Goal: Information Seeking & Learning: Learn about a topic

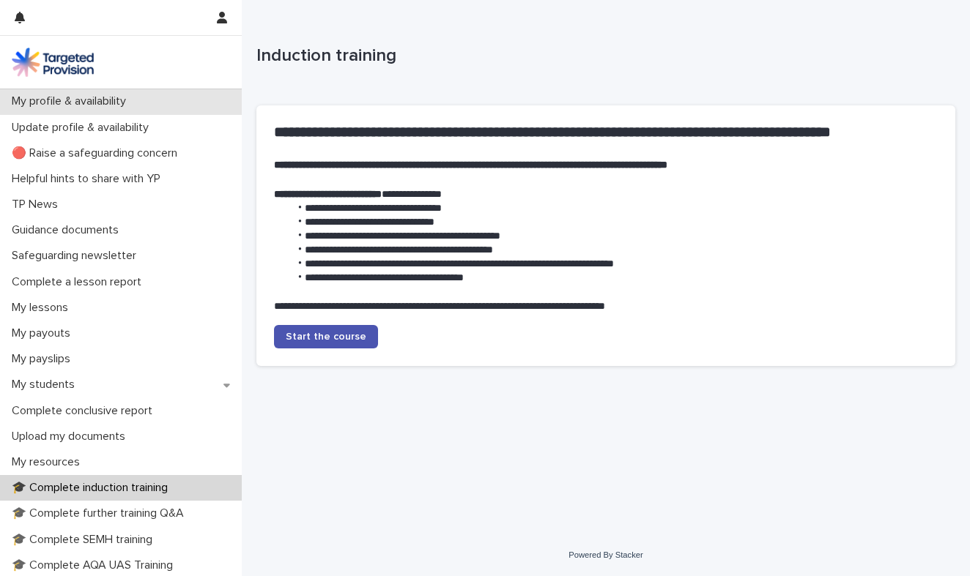
click at [102, 105] on p "My profile & availability" at bounding box center [72, 101] width 132 height 14
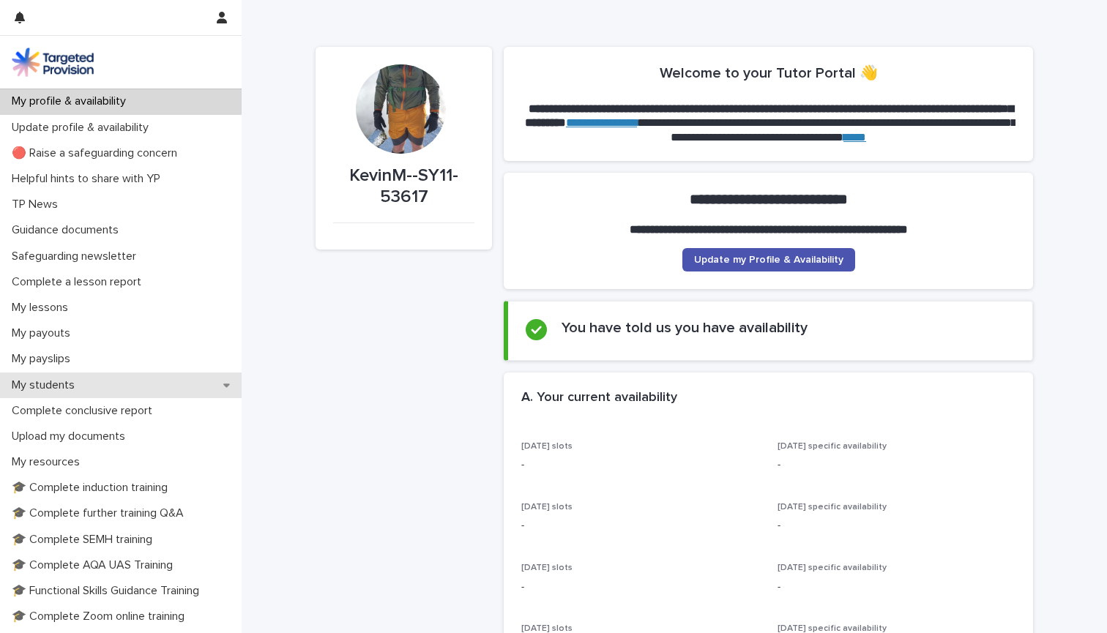
click at [56, 382] on p "My students" at bounding box center [46, 386] width 81 height 14
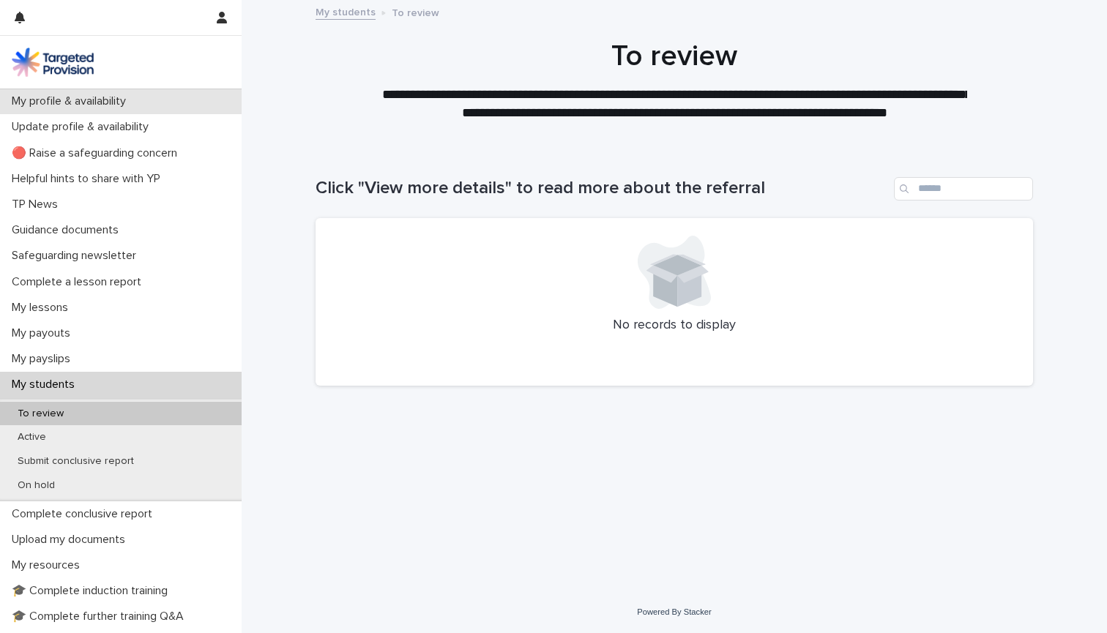
click at [68, 100] on p "My profile & availability" at bounding box center [72, 101] width 132 height 14
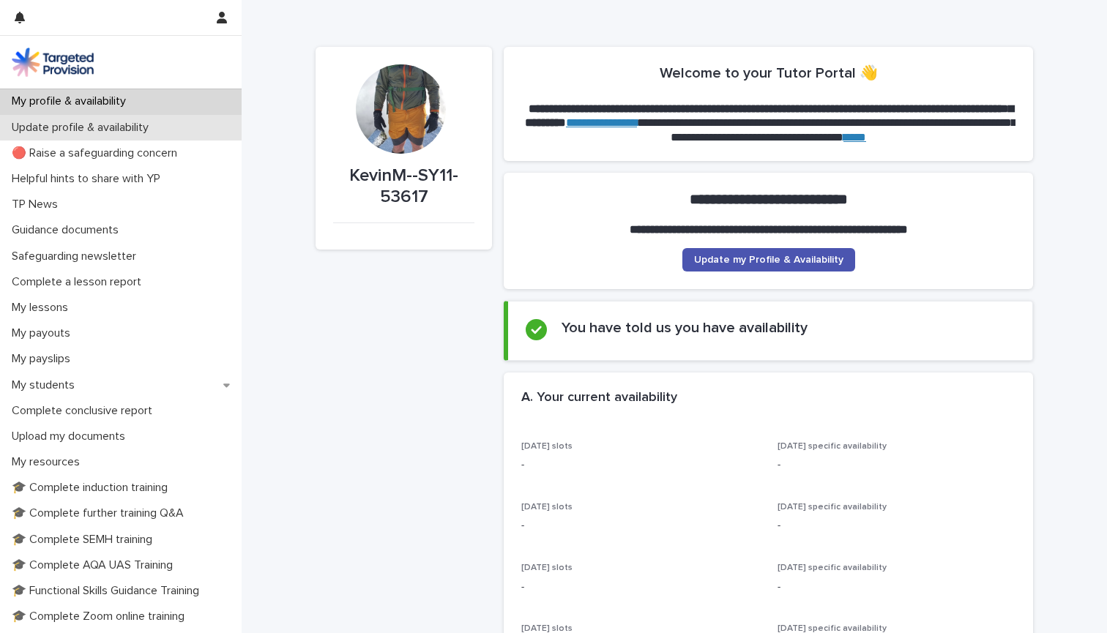
click at [70, 129] on p "Update profile & availability" at bounding box center [83, 128] width 155 height 14
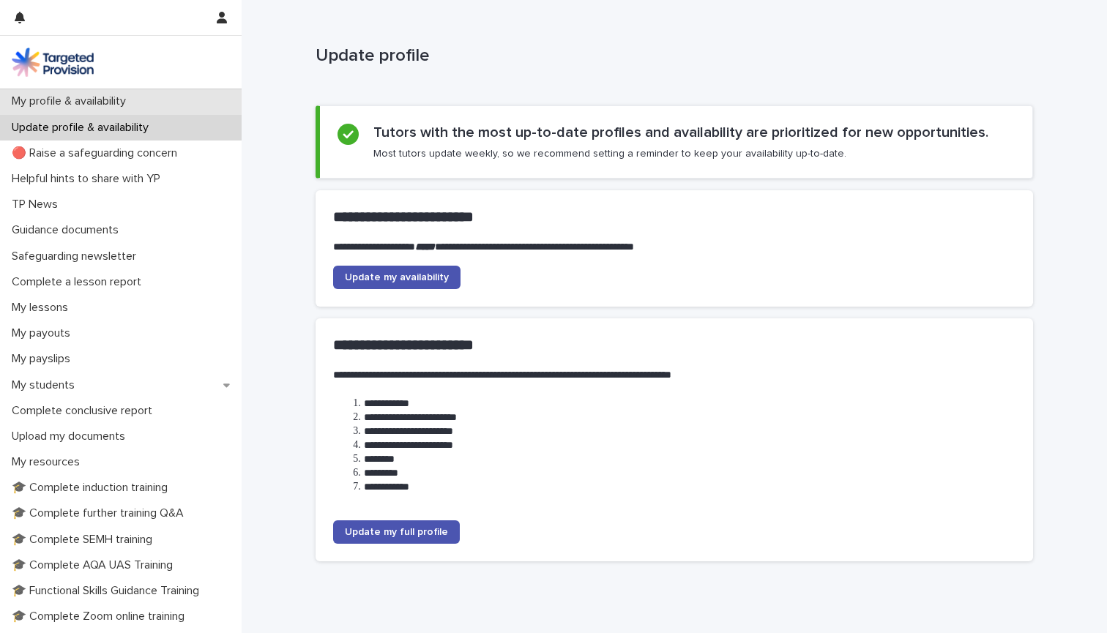
click at [112, 98] on p "My profile & availability" at bounding box center [72, 101] width 132 height 14
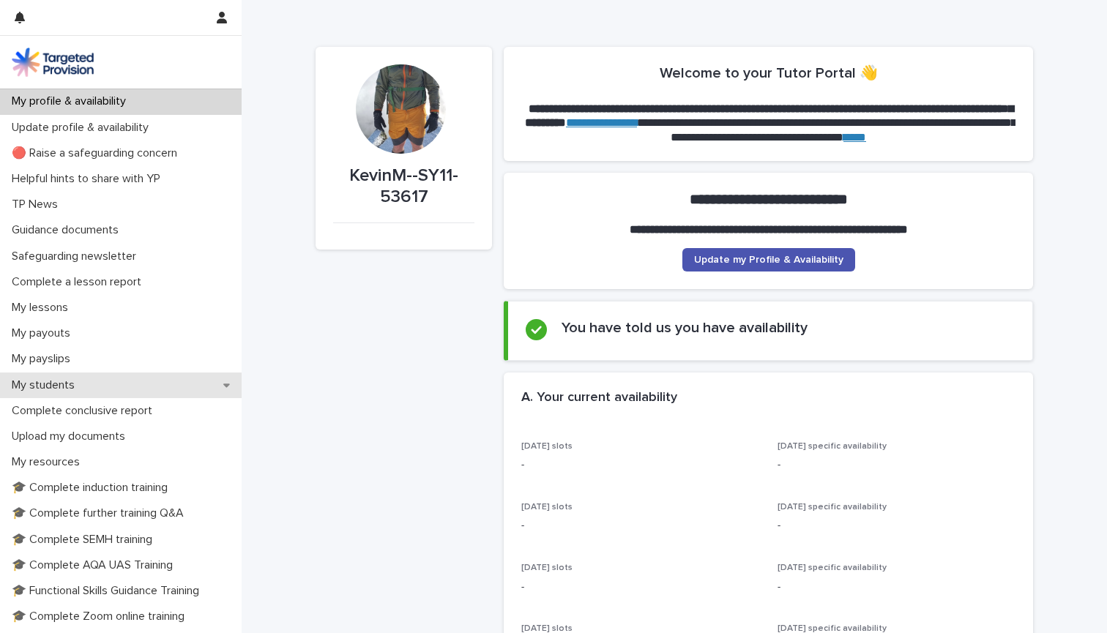
click at [60, 381] on p "My students" at bounding box center [46, 386] width 81 height 14
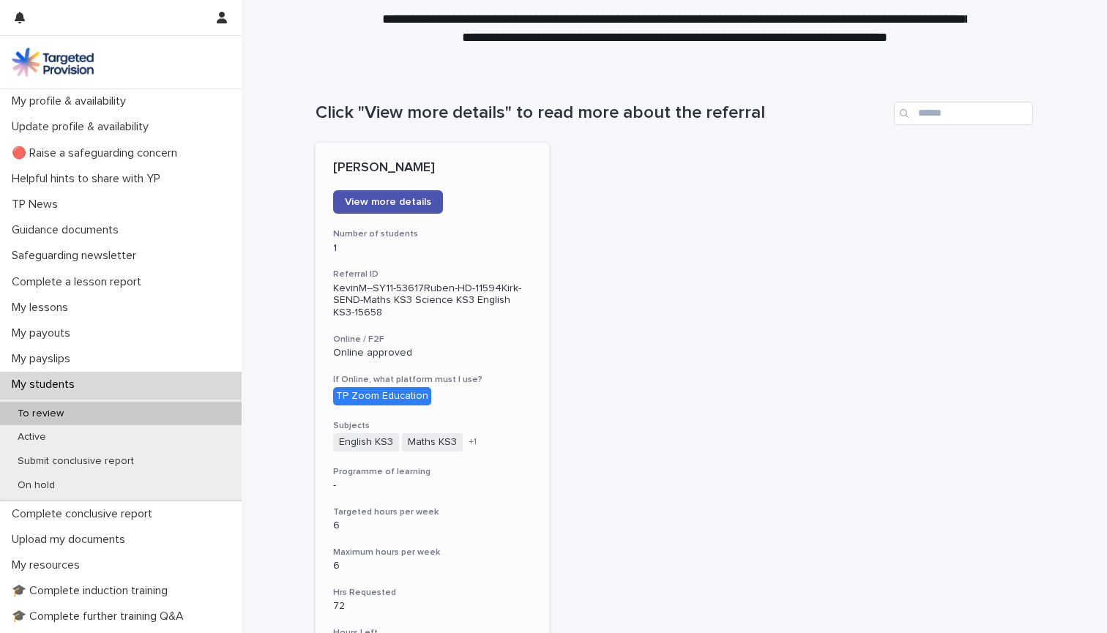
scroll to position [73, 0]
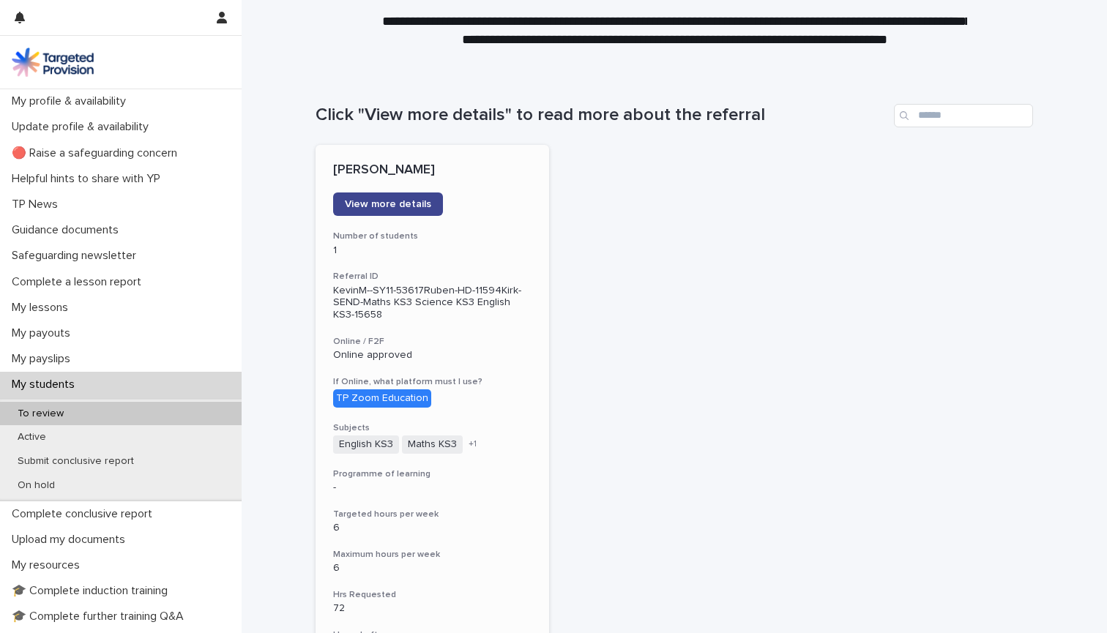
click at [410, 200] on span "View more details" at bounding box center [388, 204] width 86 height 10
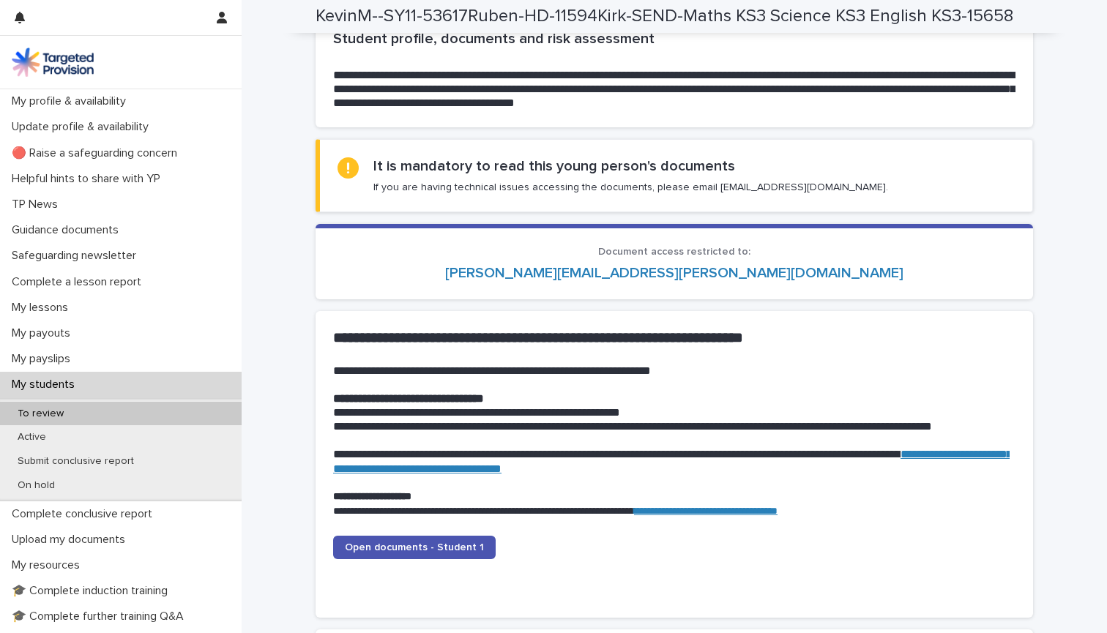
scroll to position [1197, 0]
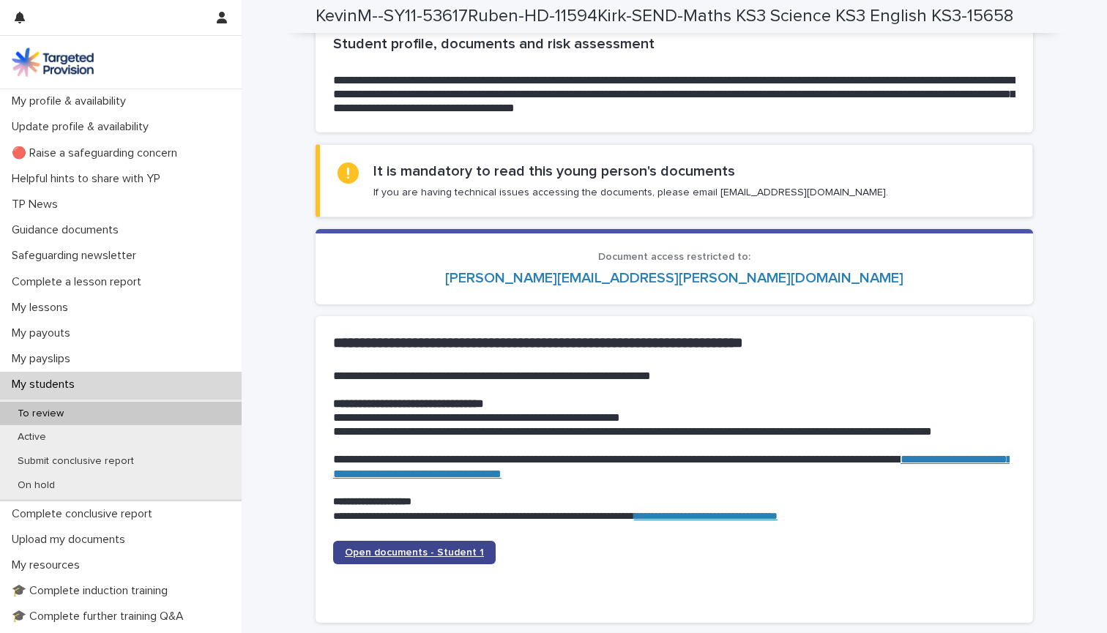
click at [476, 541] on link "Open documents - Student 1" at bounding box center [414, 552] width 163 height 23
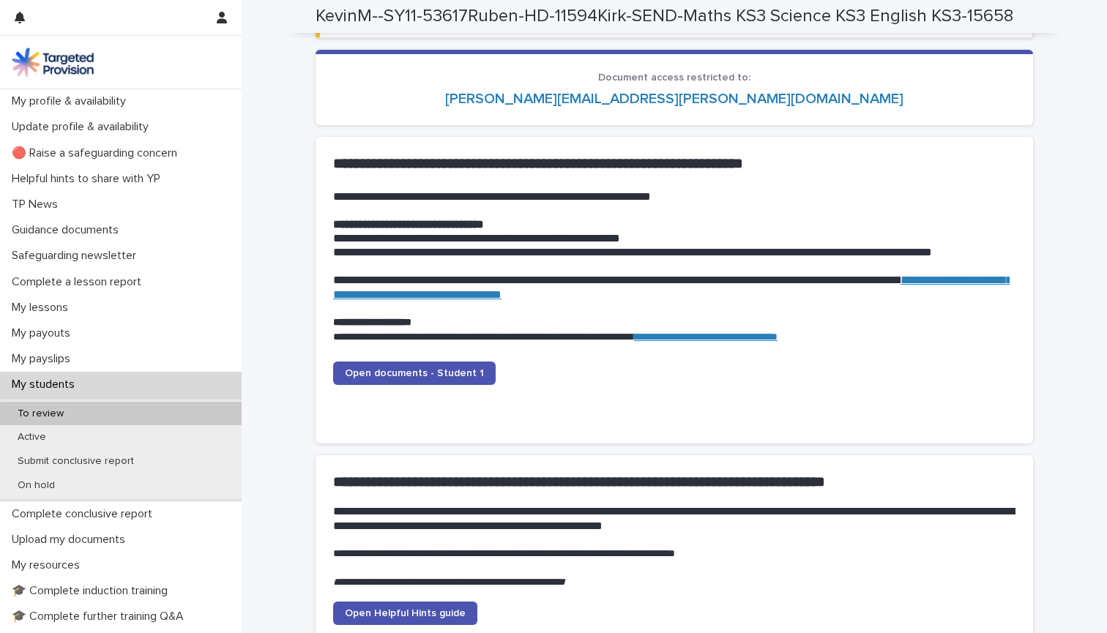
scroll to position [1408, 0]
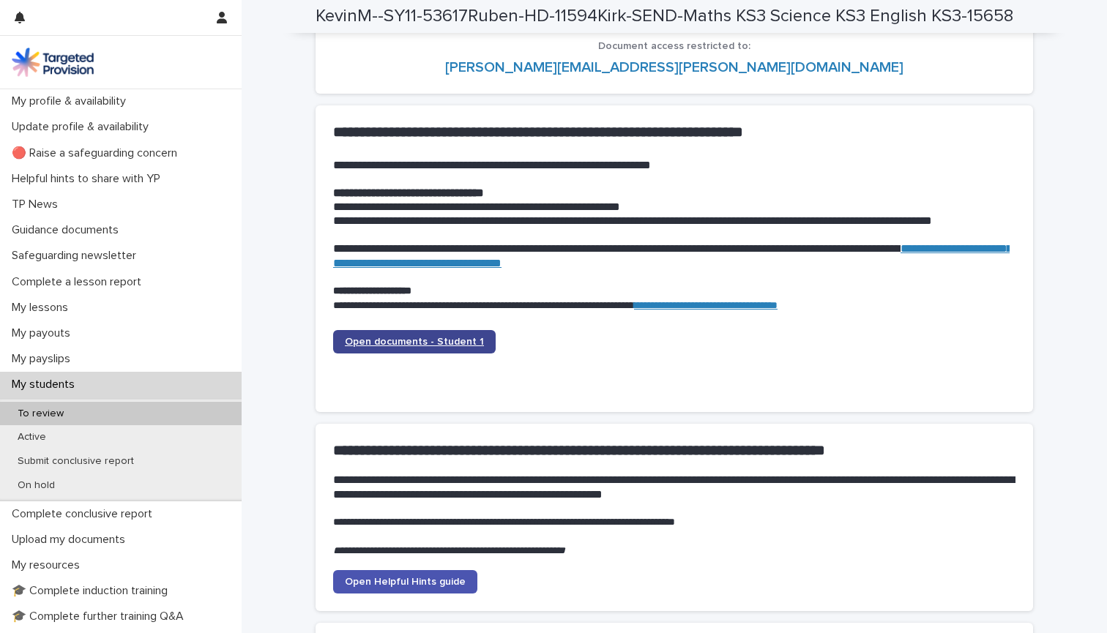
click at [457, 337] on span "Open documents - Student 1" at bounding box center [414, 342] width 139 height 10
click at [446, 337] on span "Open documents - Student 1" at bounding box center [414, 342] width 139 height 10
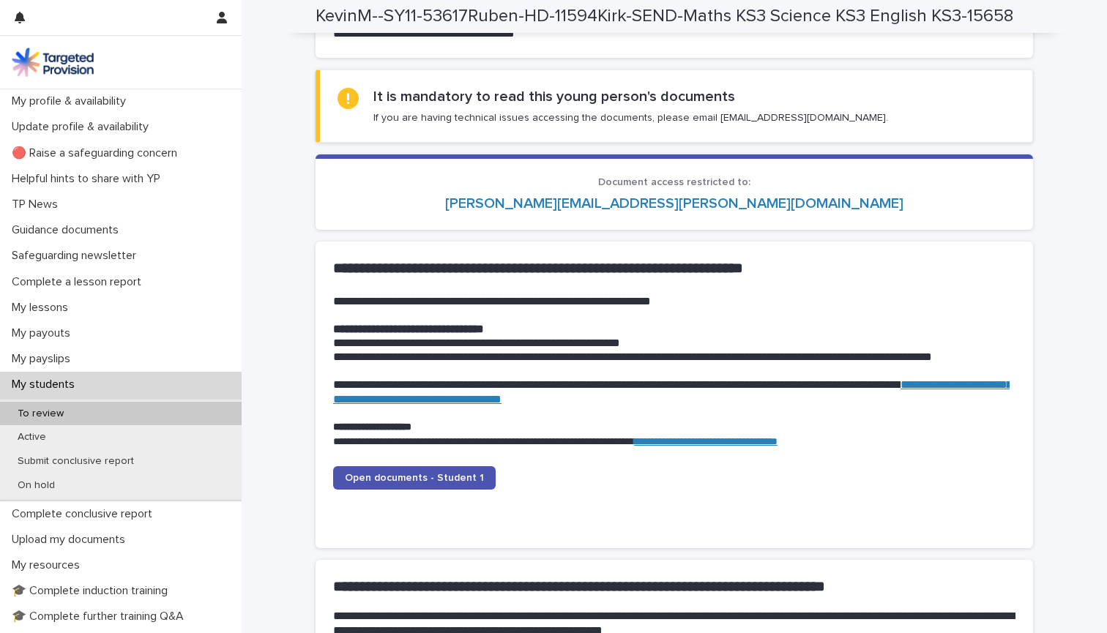
scroll to position [1252, 0]
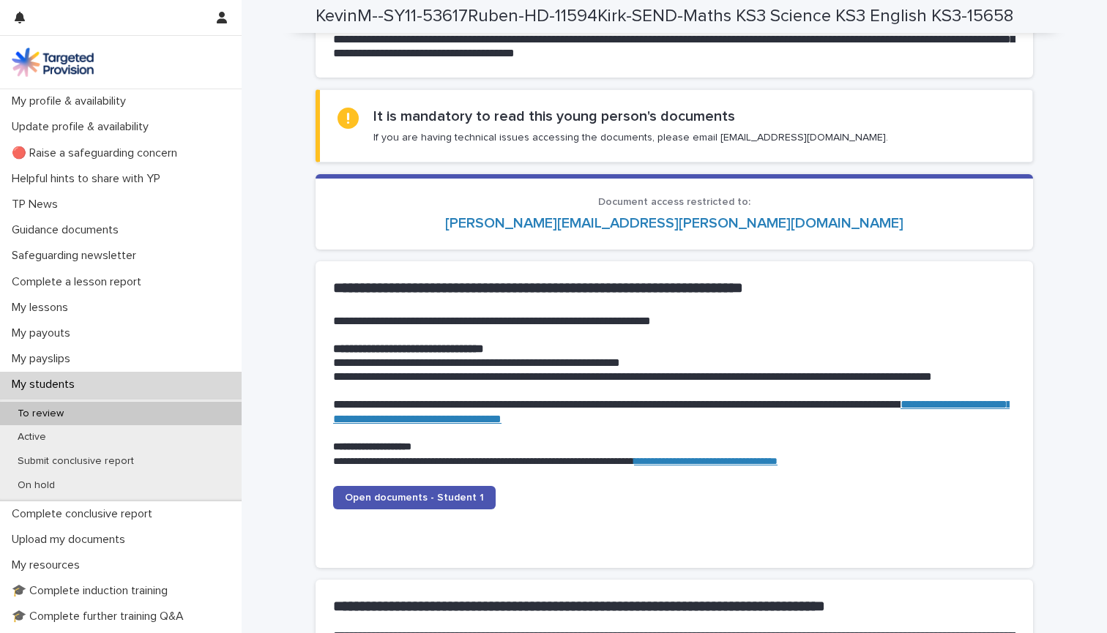
click at [565, 408] on link "**********" at bounding box center [672, 411] width 679 height 25
click at [444, 493] on span "Open documents - Student 1" at bounding box center [414, 498] width 139 height 10
click at [458, 493] on span "Open documents - Student 1" at bounding box center [414, 498] width 139 height 10
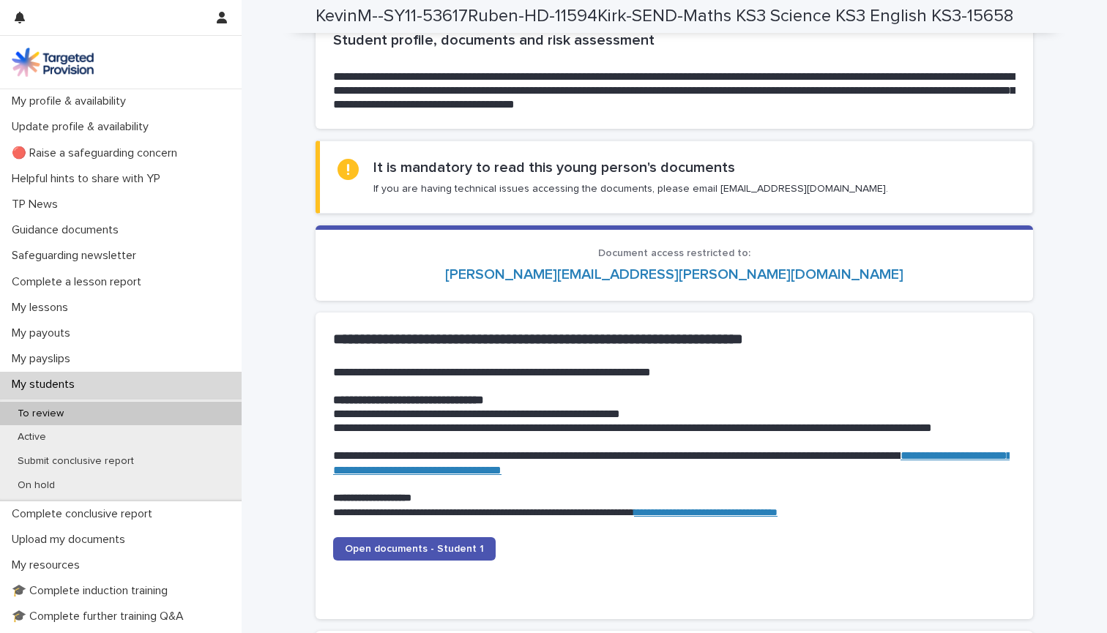
scroll to position [1201, 0]
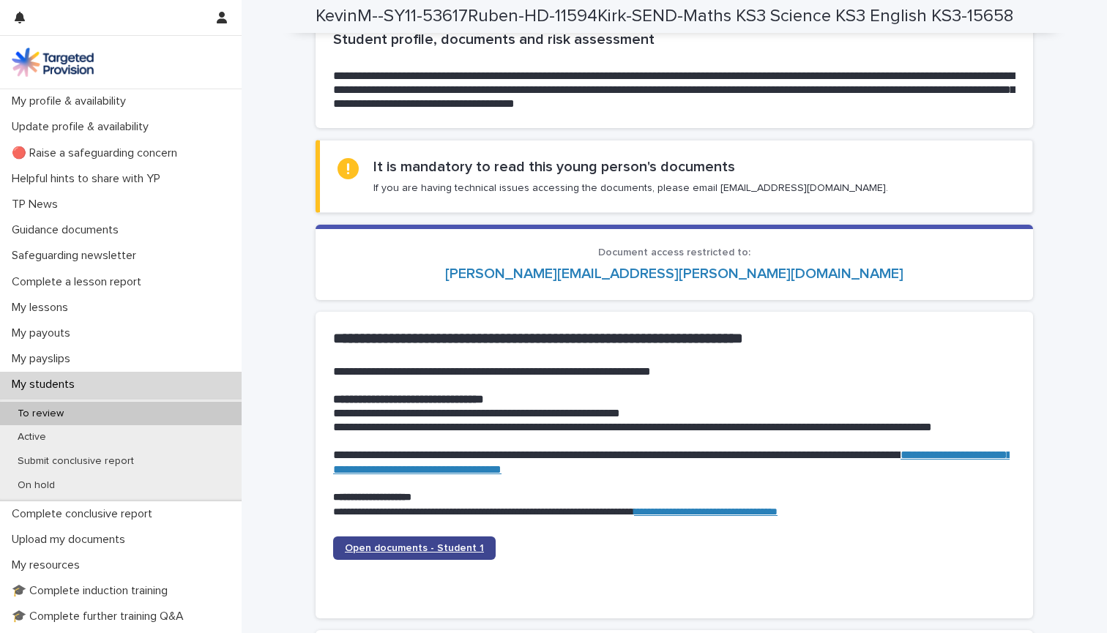
click at [475, 537] on link "Open documents - Student 1" at bounding box center [414, 548] width 163 height 23
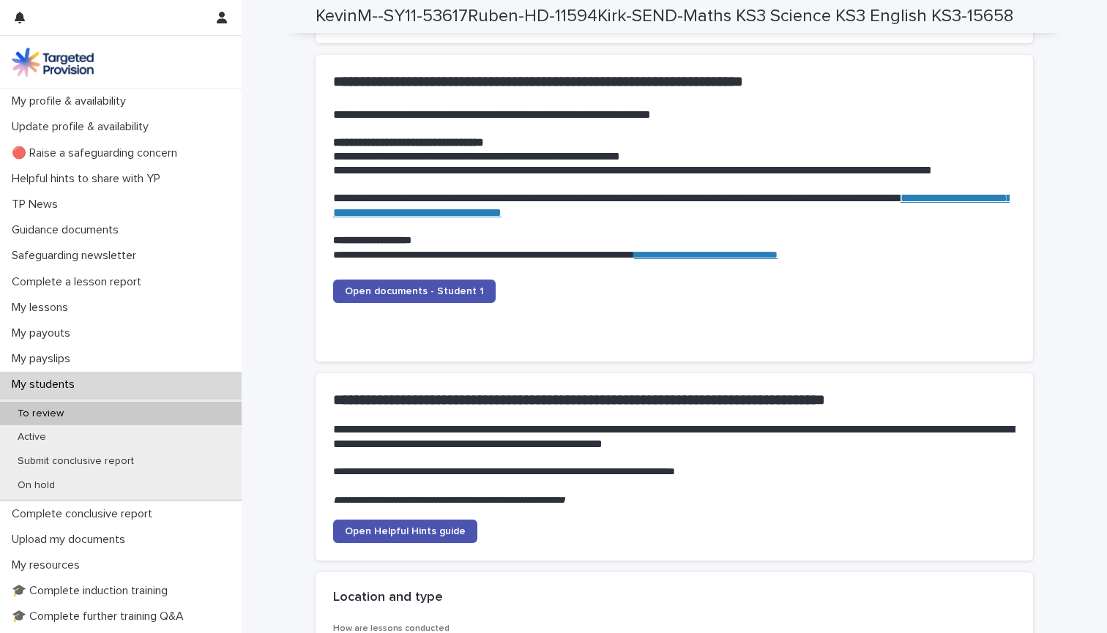
scroll to position [1451, 0]
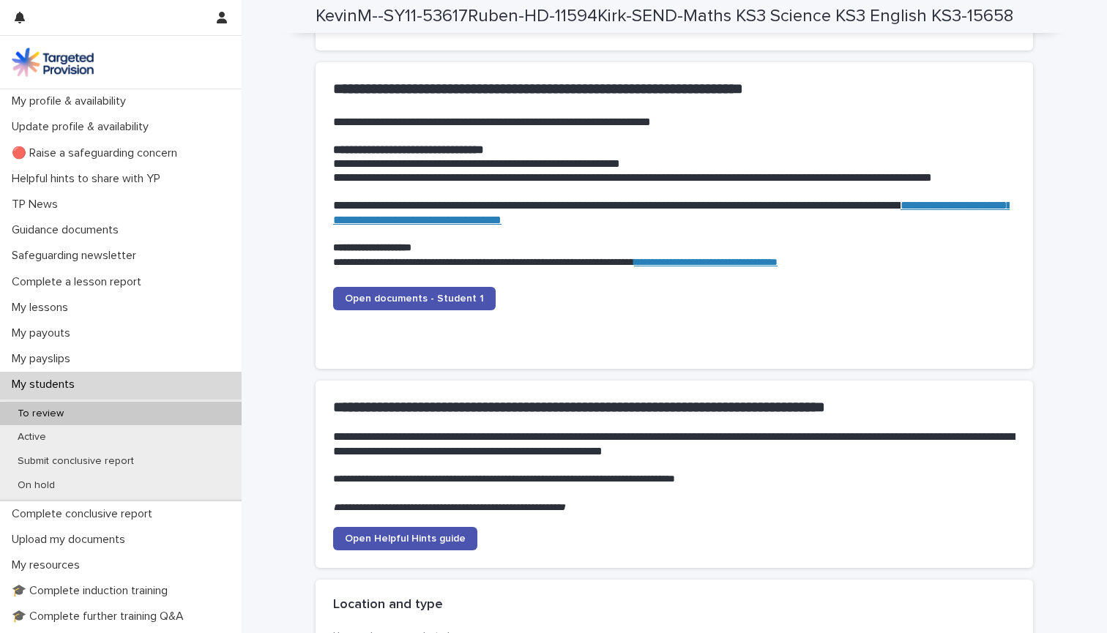
click at [644, 209] on link "**********" at bounding box center [672, 212] width 679 height 25
click at [445, 294] on span "Open documents - Student 1" at bounding box center [414, 299] width 139 height 10
click at [751, 257] on link "**********" at bounding box center [706, 262] width 144 height 10
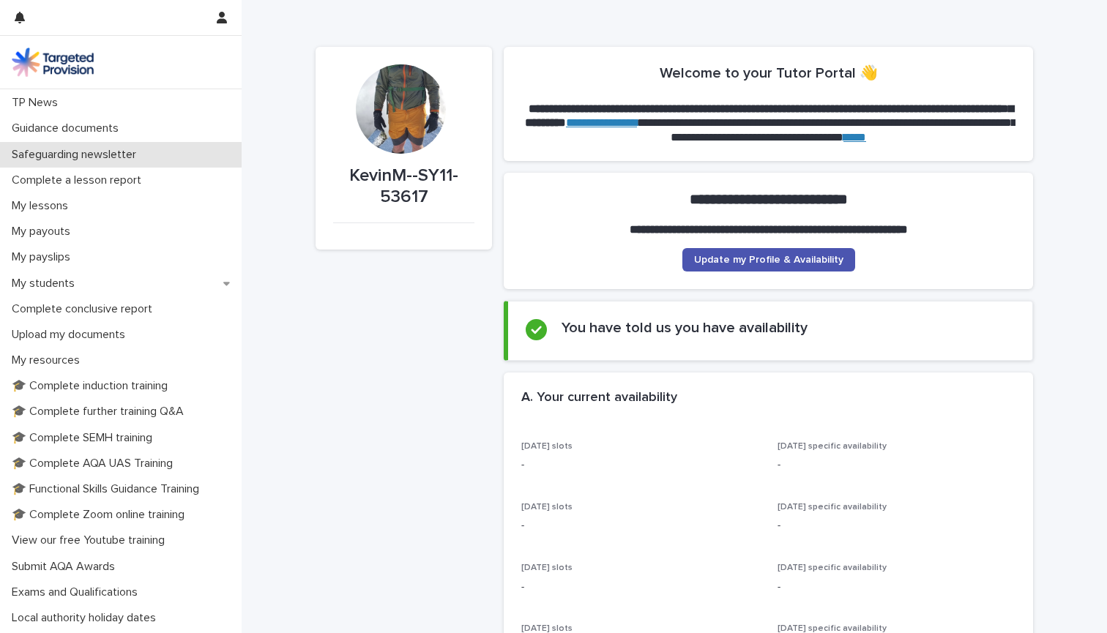
scroll to position [113, 0]
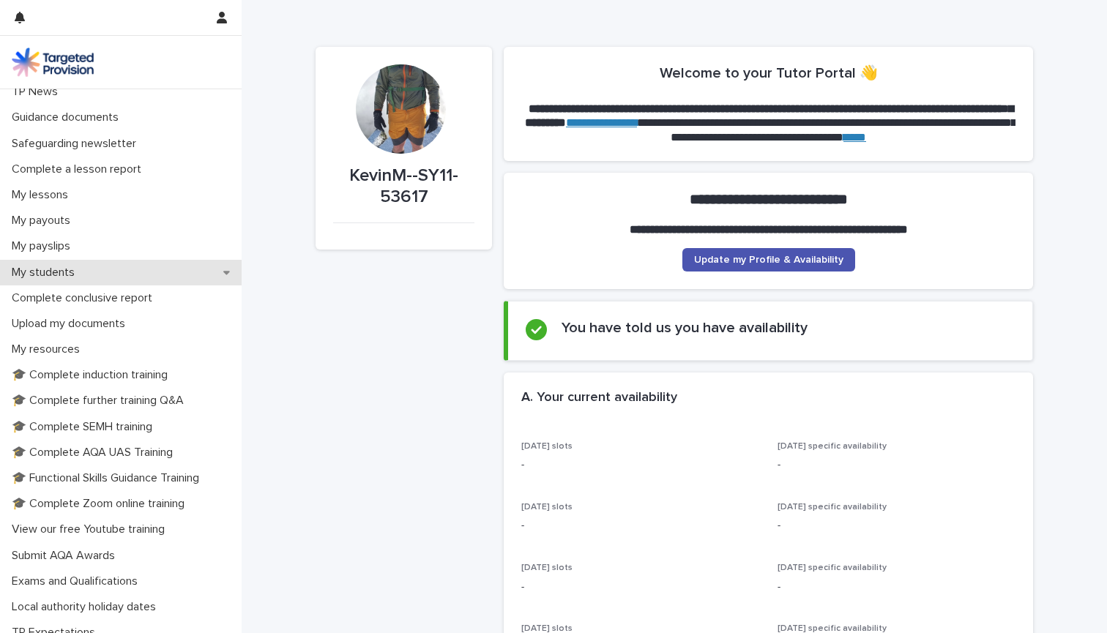
click at [57, 269] on p "My students" at bounding box center [46, 273] width 81 height 14
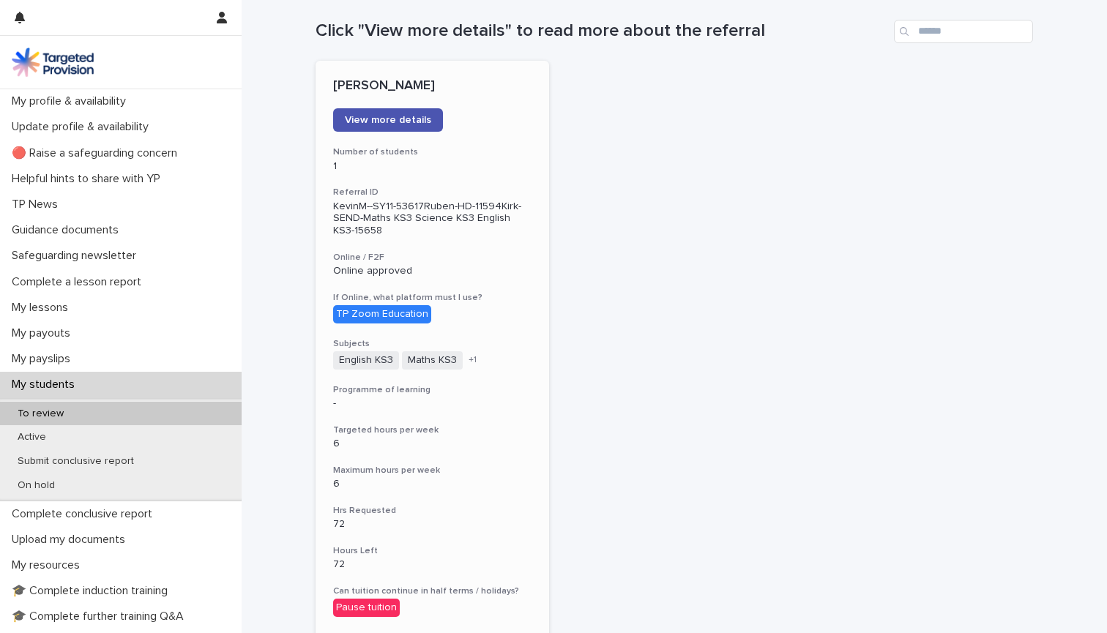
scroll to position [149, 0]
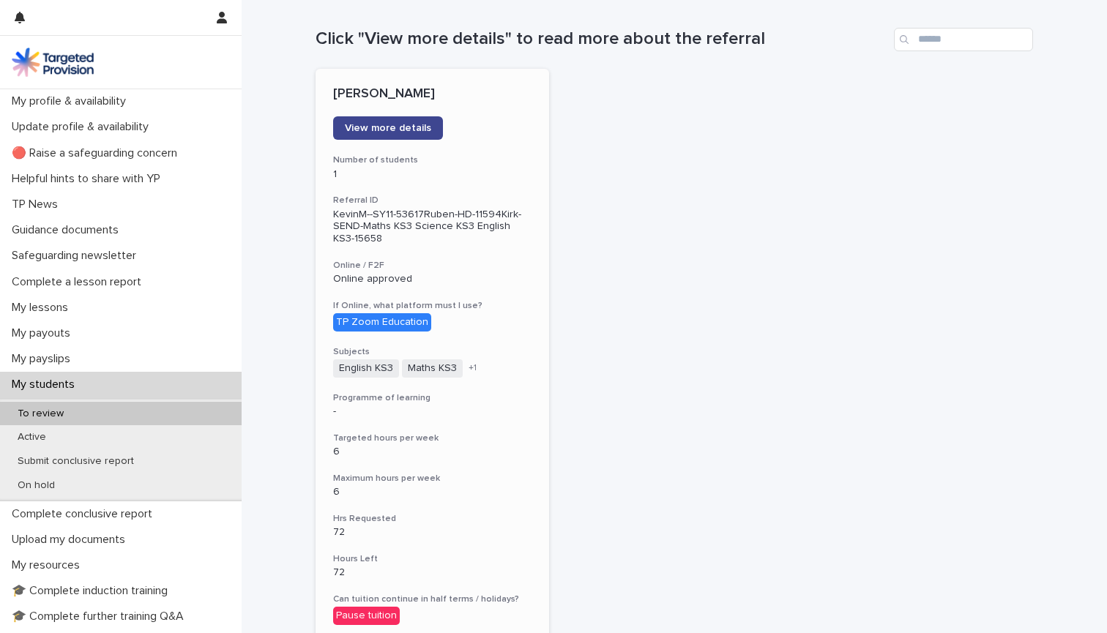
click at [395, 130] on span "View more details" at bounding box center [388, 128] width 86 height 10
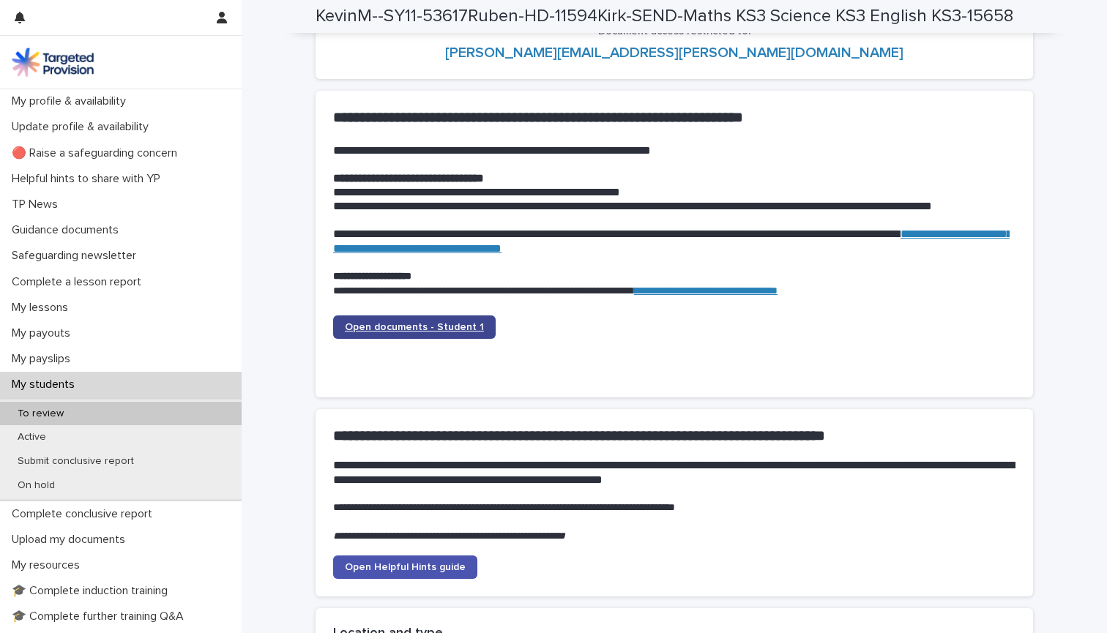
scroll to position [1431, 0]
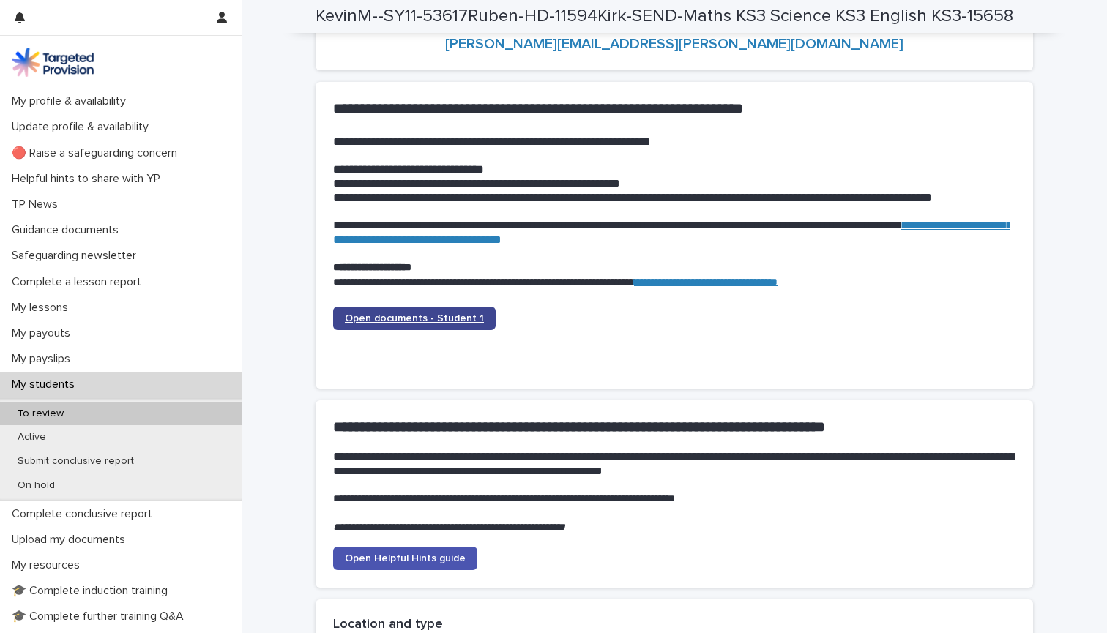
click at [448, 313] on span "Open documents - Student 1" at bounding box center [414, 318] width 139 height 10
click at [449, 313] on span "Open documents - Student 1" at bounding box center [414, 318] width 139 height 10
click at [590, 227] on link "**********" at bounding box center [672, 232] width 679 height 25
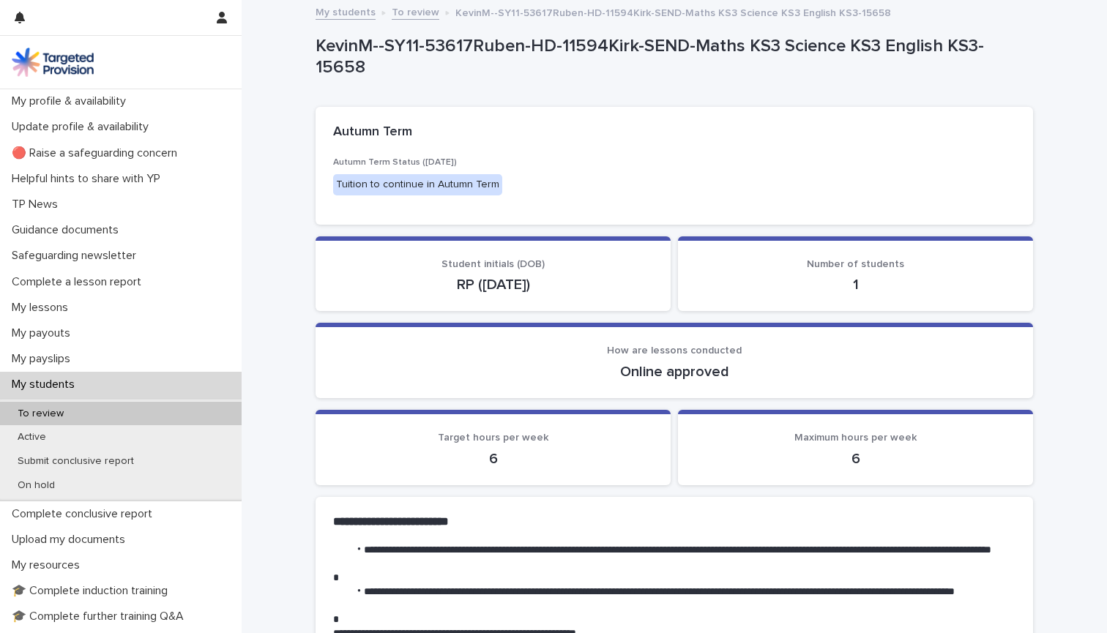
click at [420, 10] on link "To review" at bounding box center [416, 11] width 48 height 17
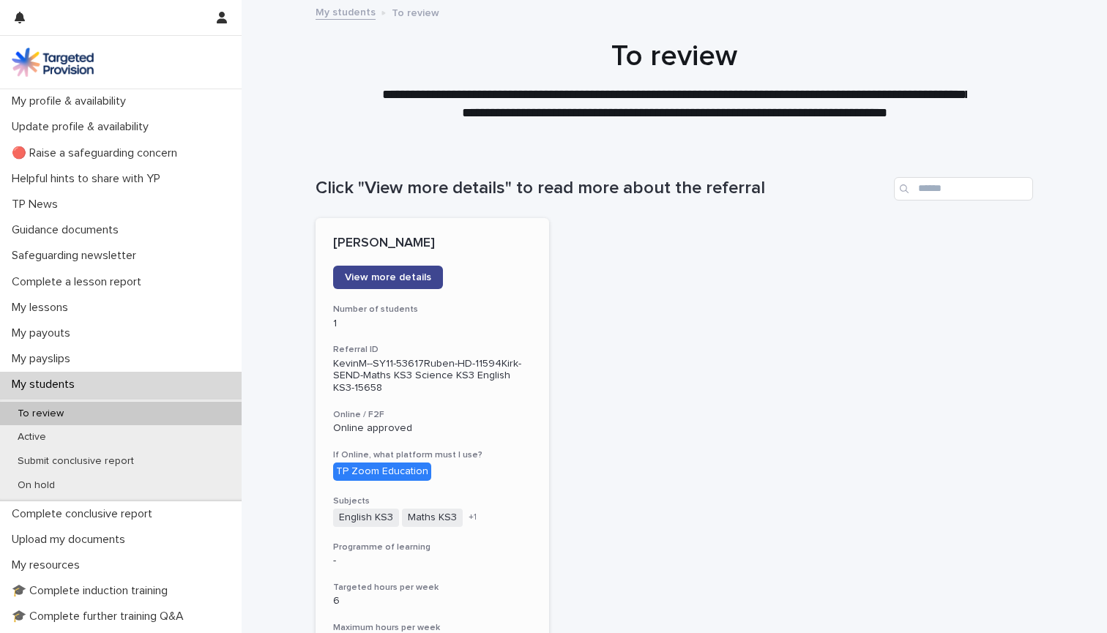
click at [421, 275] on span "View more details" at bounding box center [388, 277] width 86 height 10
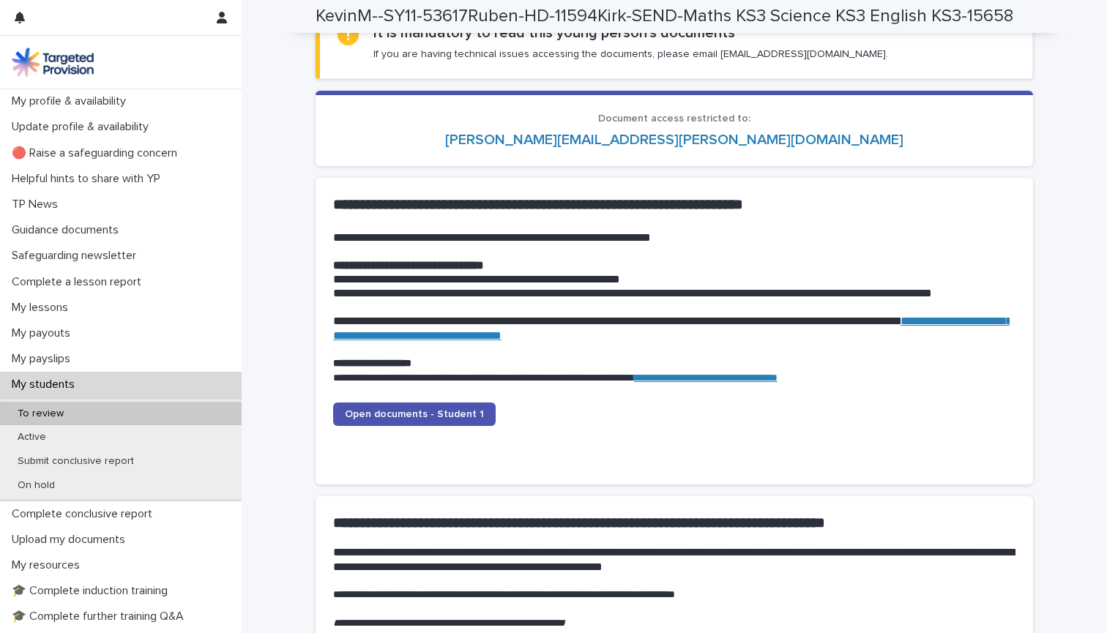
scroll to position [1418, 0]
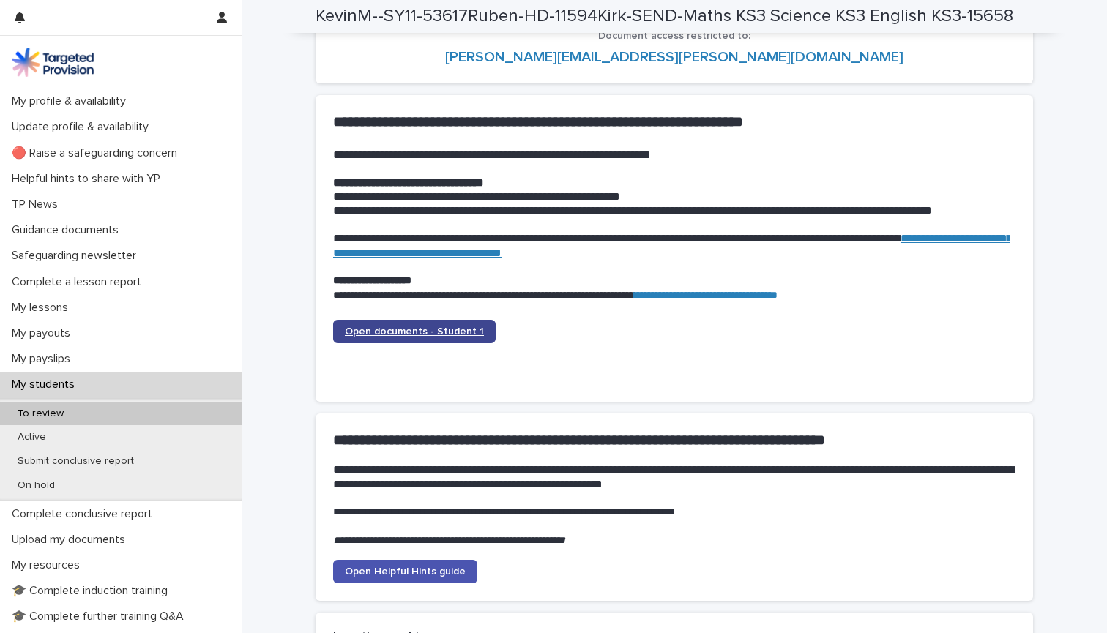
click at [439, 327] on span "Open documents - Student 1" at bounding box center [414, 332] width 139 height 10
